Goal: Task Accomplishment & Management: Use online tool/utility

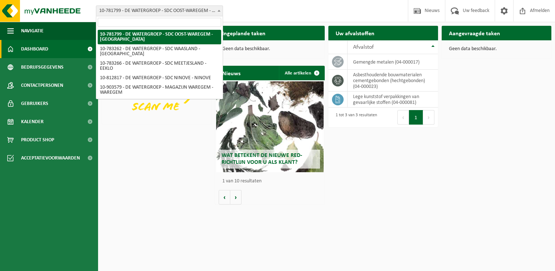
click at [219, 11] on b at bounding box center [218, 11] width 3 height 2
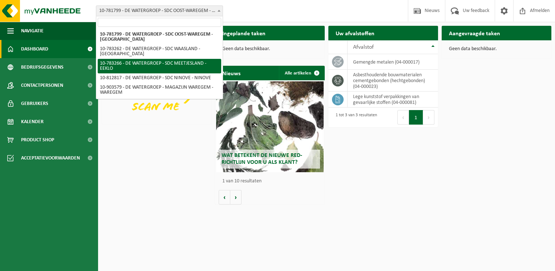
select select "28082"
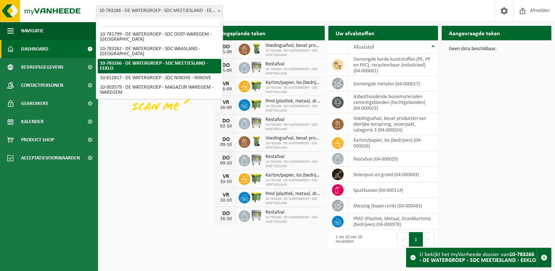
click at [219, 10] on b at bounding box center [218, 11] width 3 height 2
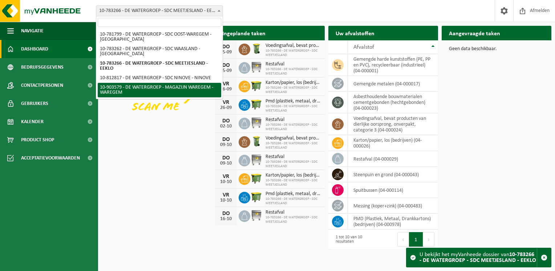
select select "121344"
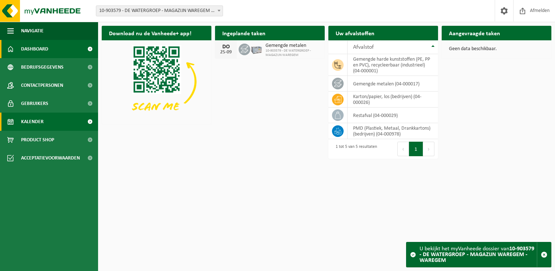
click at [32, 124] on span "Kalender" at bounding box center [32, 122] width 23 height 18
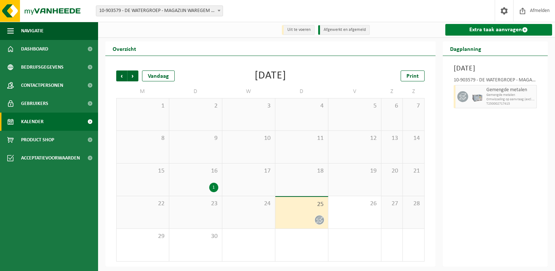
click at [489, 28] on link "Extra taak aanvragen" at bounding box center [498, 30] width 107 height 12
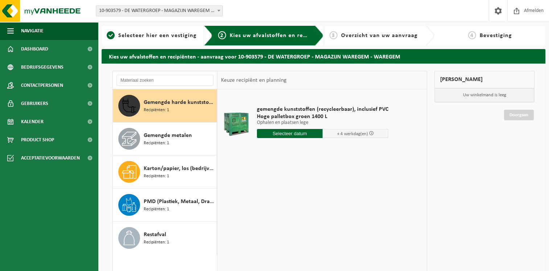
click at [158, 106] on span "Gemengde harde kunststoffen (PE, PP en PVC), recycleerbaar (industrieel)" at bounding box center [179, 102] width 71 height 9
click at [300, 132] on input "text" at bounding box center [290, 133] width 66 height 9
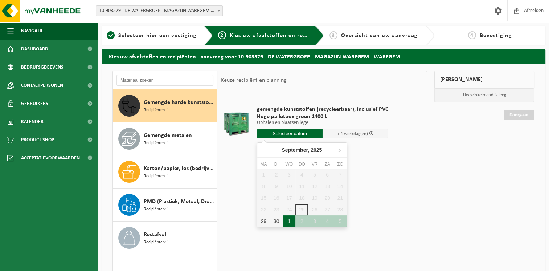
click at [289, 223] on div "1" at bounding box center [289, 221] width 13 height 12
type input "Van 2025-10-01"
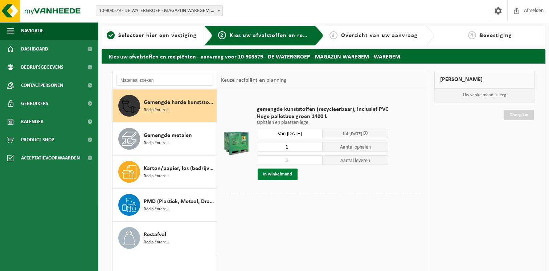
click at [289, 173] on button "In winkelmand" at bounding box center [278, 174] width 40 height 12
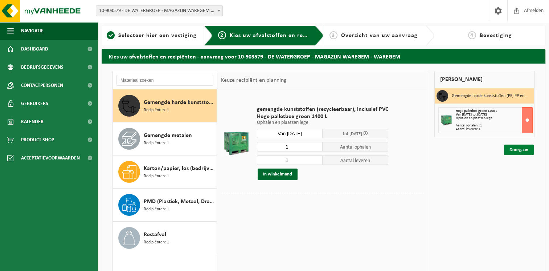
click at [523, 149] on link "Doorgaan" at bounding box center [519, 149] width 30 height 11
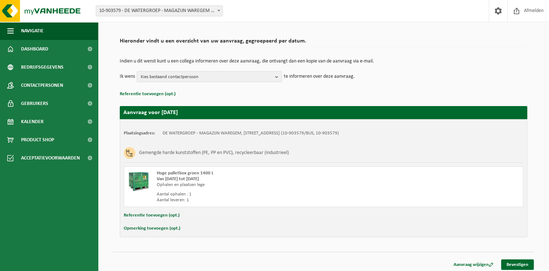
scroll to position [46, 0]
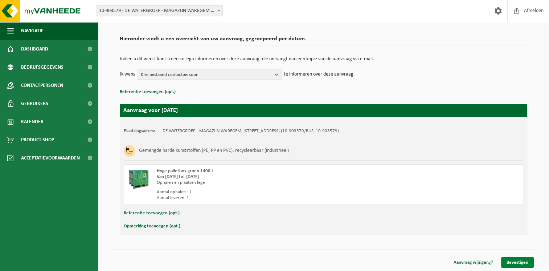
click at [512, 261] on link "Bevestigen" at bounding box center [517, 262] width 33 height 11
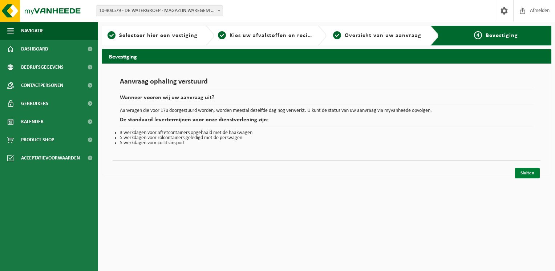
click at [527, 176] on link "Sluiten" at bounding box center [527, 173] width 25 height 11
